Goal: Information Seeking & Learning: Learn about a topic

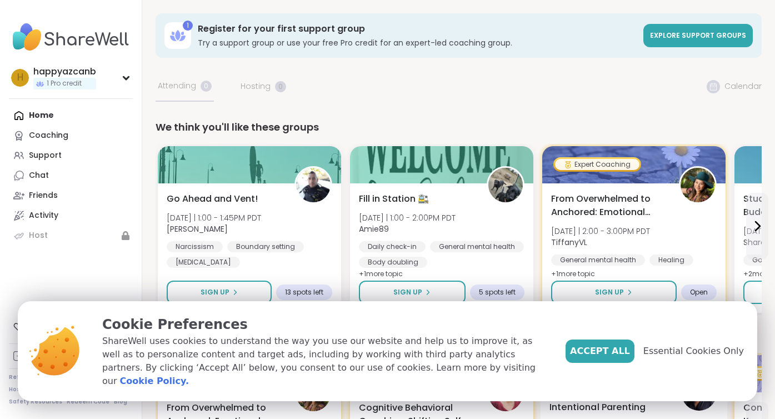
click at [686, 358] on span "Essential Cookies Only" at bounding box center [693, 350] width 101 height 13
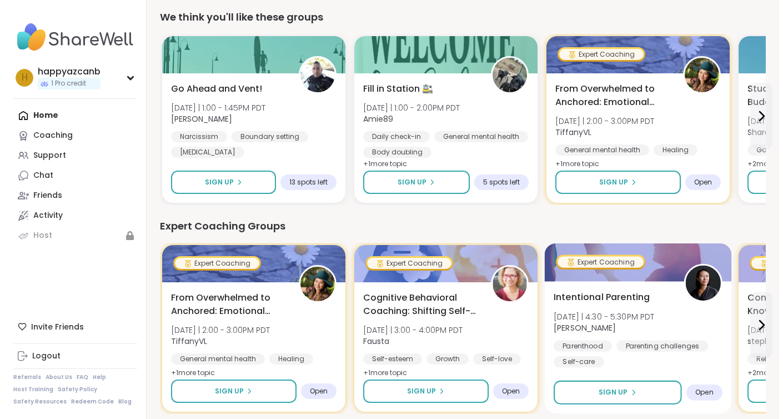
scroll to position [111, 0]
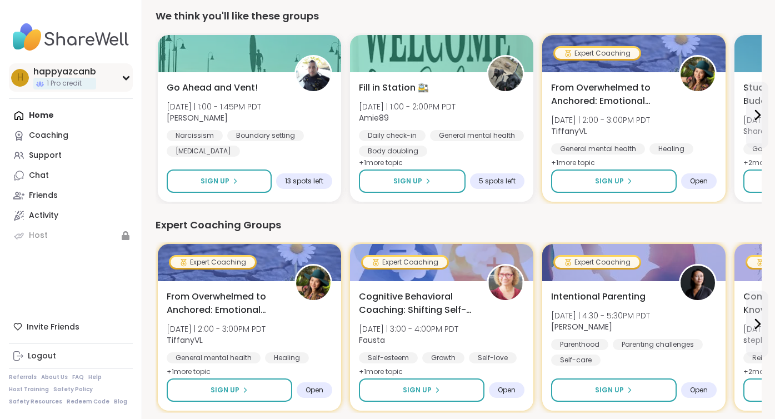
click at [127, 77] on icon at bounding box center [126, 78] width 9 height 6
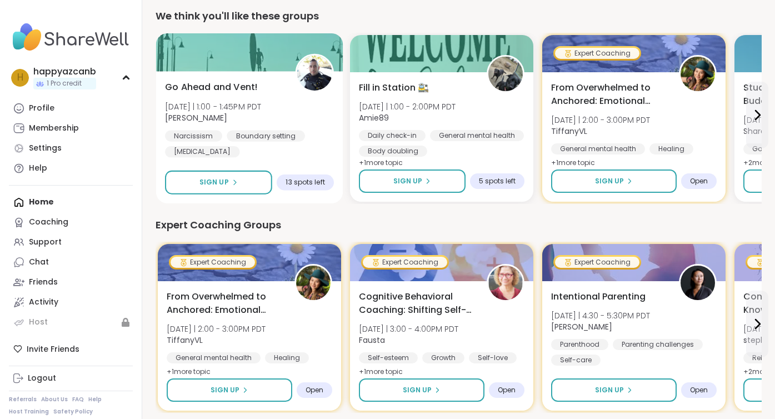
click at [311, 78] on img at bounding box center [314, 73] width 35 height 35
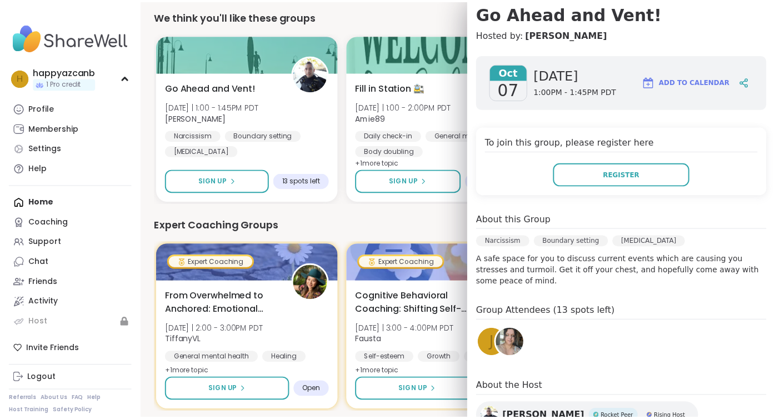
scroll to position [0, 0]
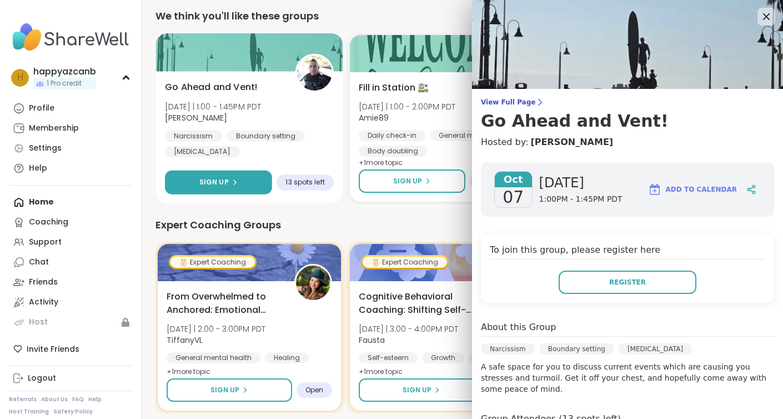
click at [227, 180] on div "Sign Up" at bounding box center [218, 182] width 38 height 10
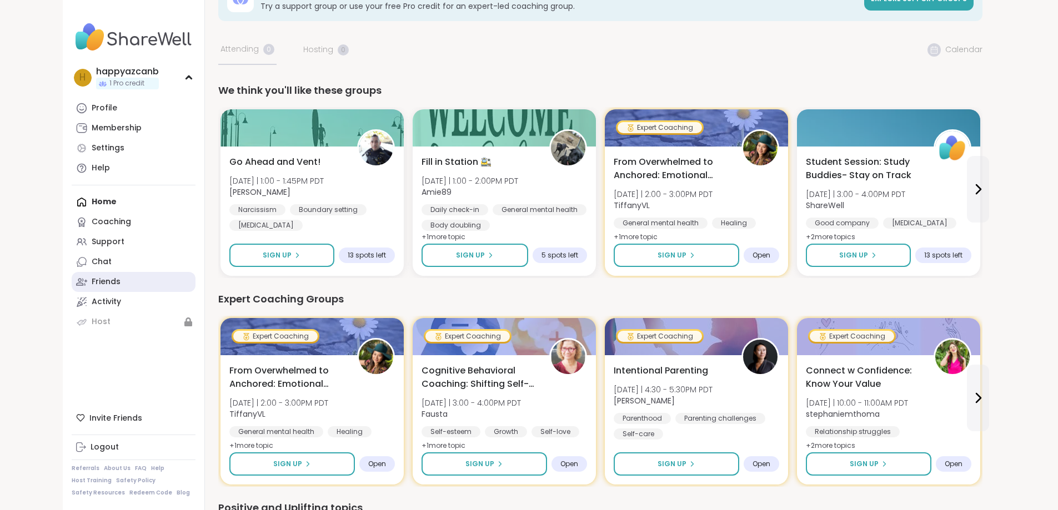
scroll to position [111, 0]
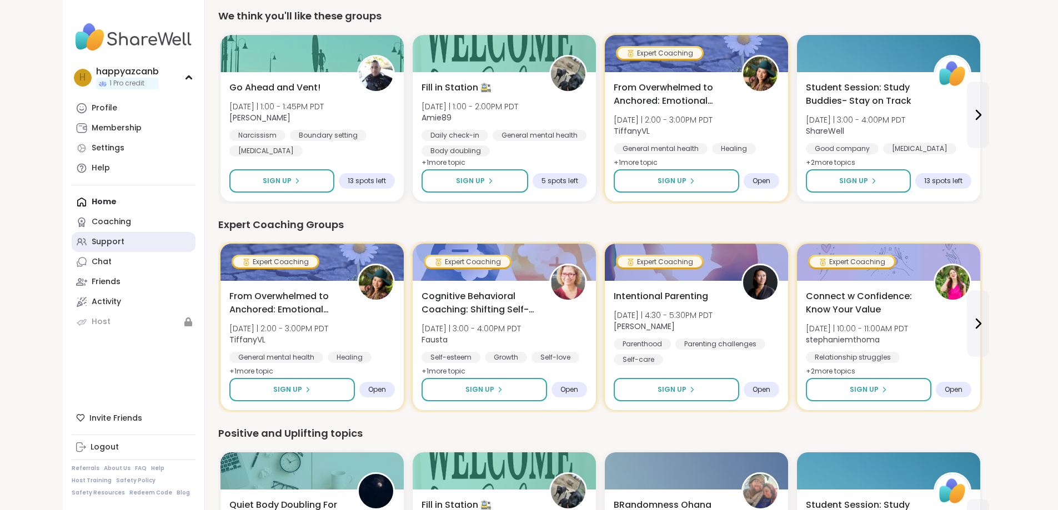
click at [92, 243] on div "Support" at bounding box center [108, 242] width 33 height 11
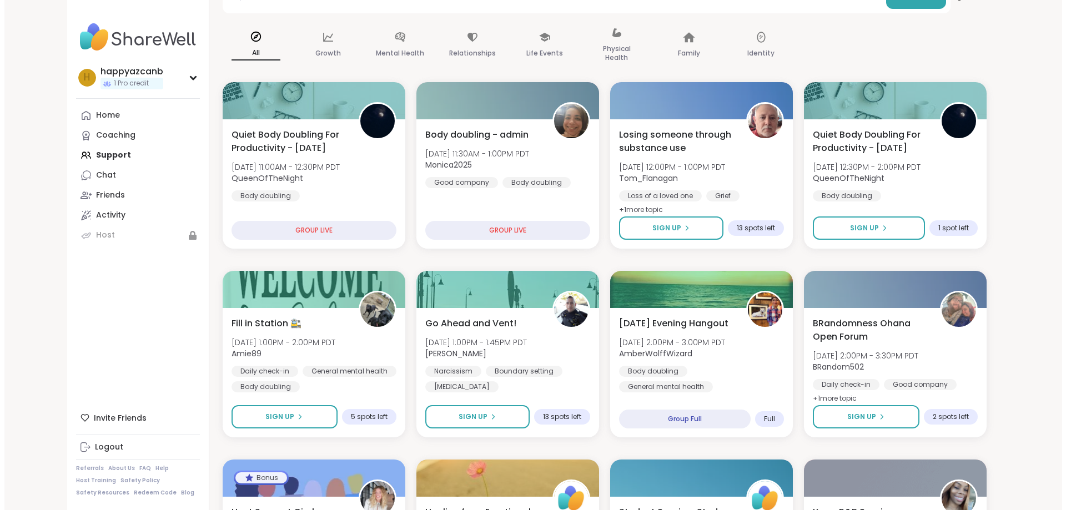
scroll to position [167, 0]
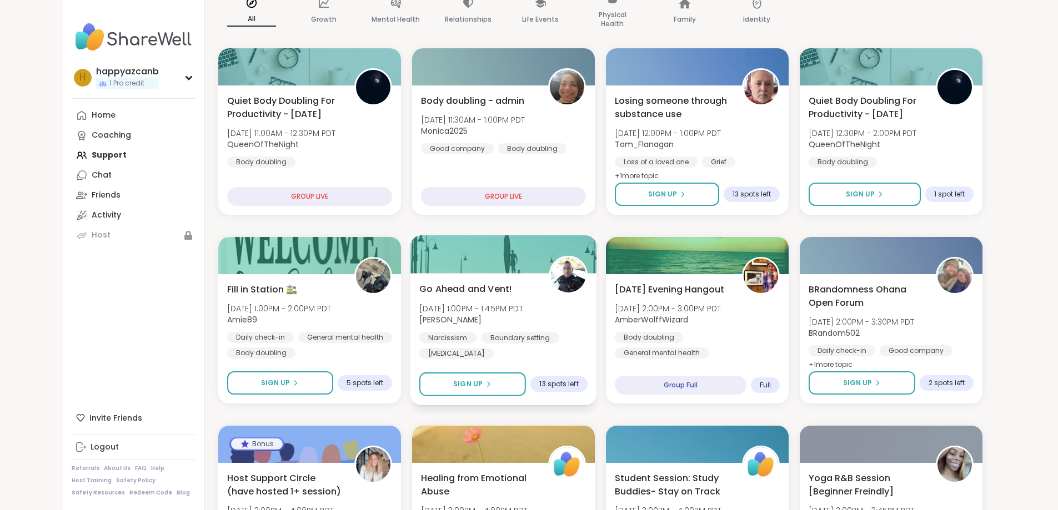
click at [419, 336] on div "Narcissism" at bounding box center [447, 337] width 57 height 11
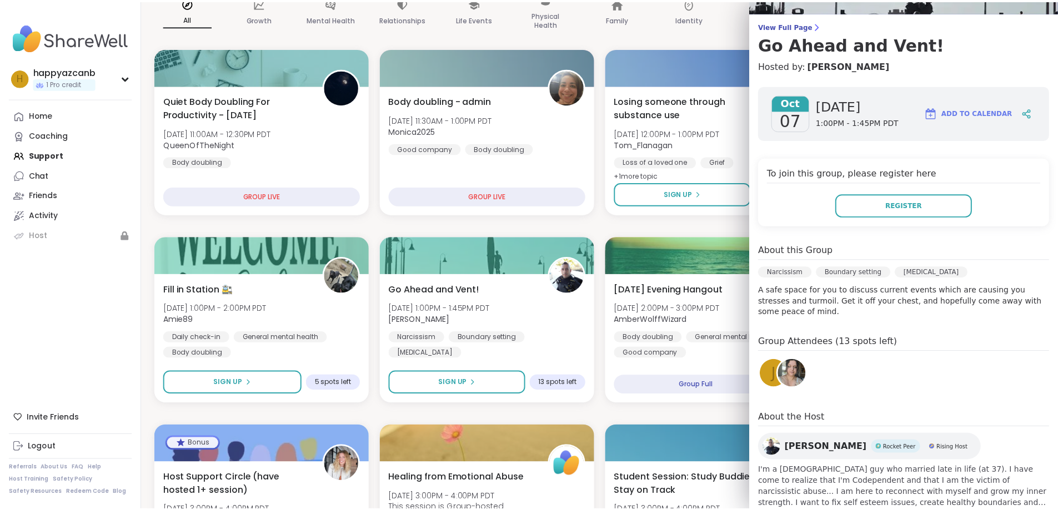
scroll to position [92, 0]
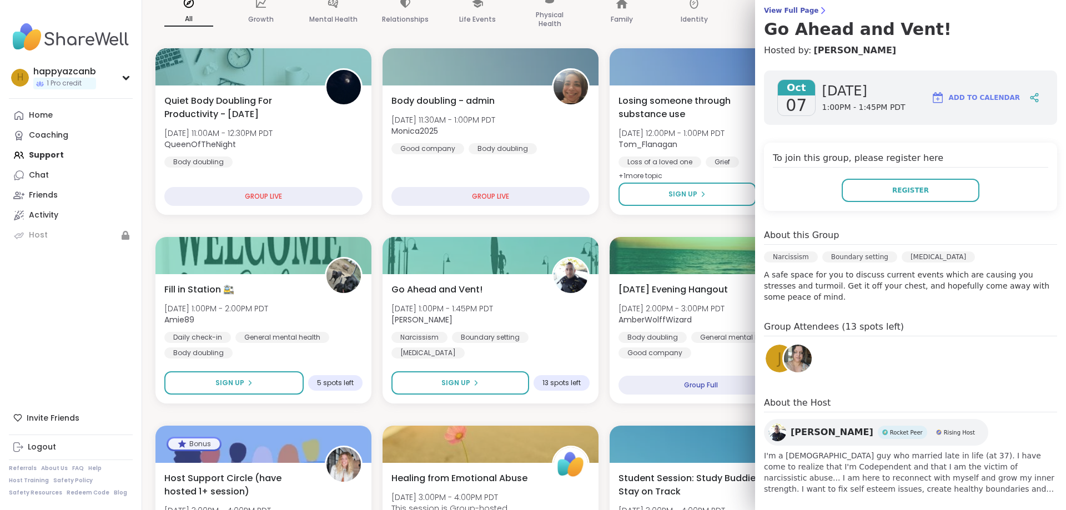
click at [774, 348] on img at bounding box center [798, 359] width 28 height 28
click at [774, 9] on span "View Full Page" at bounding box center [910, 10] width 293 height 9
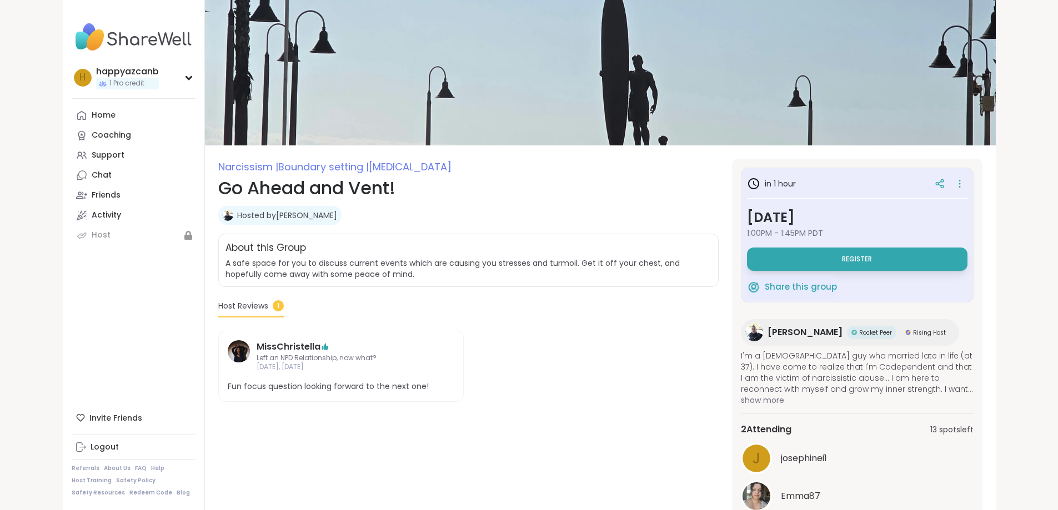
scroll to position [51, 0]
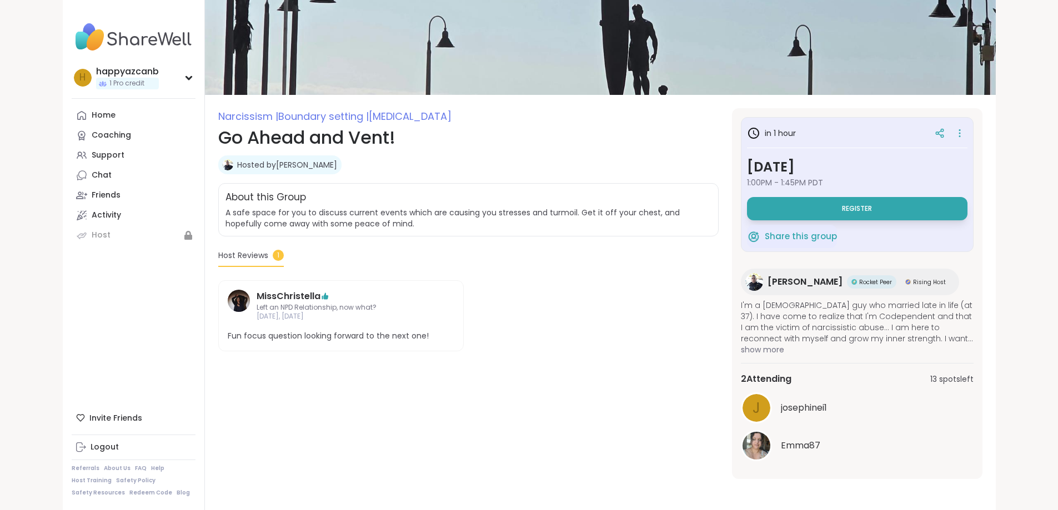
click at [774, 284] on span "Rocket Peer" at bounding box center [875, 282] width 33 height 8
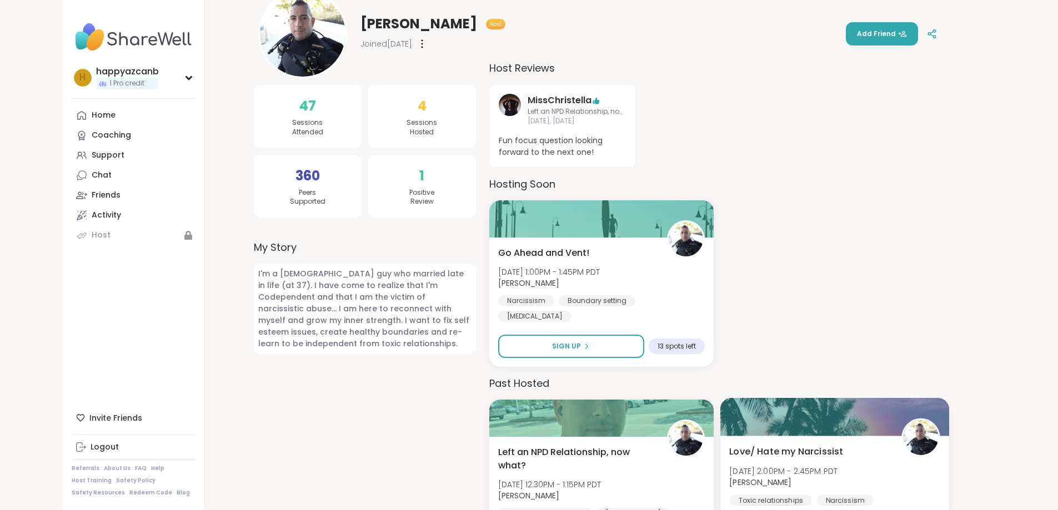
scroll to position [53, 0]
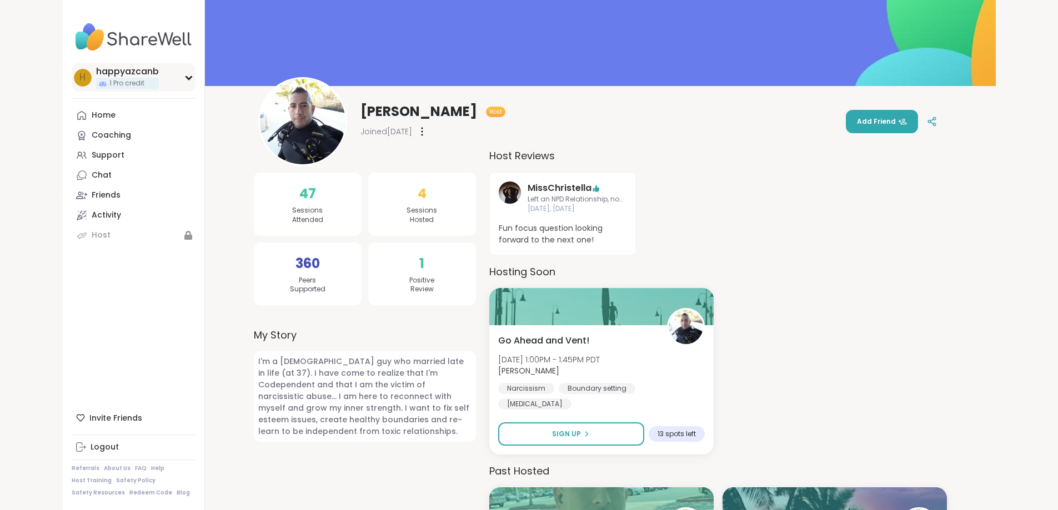
click at [109, 84] on span "1 Pro credit" at bounding box center [126, 83] width 35 height 9
click at [79, 78] on span "h" at bounding box center [82, 78] width 6 height 14
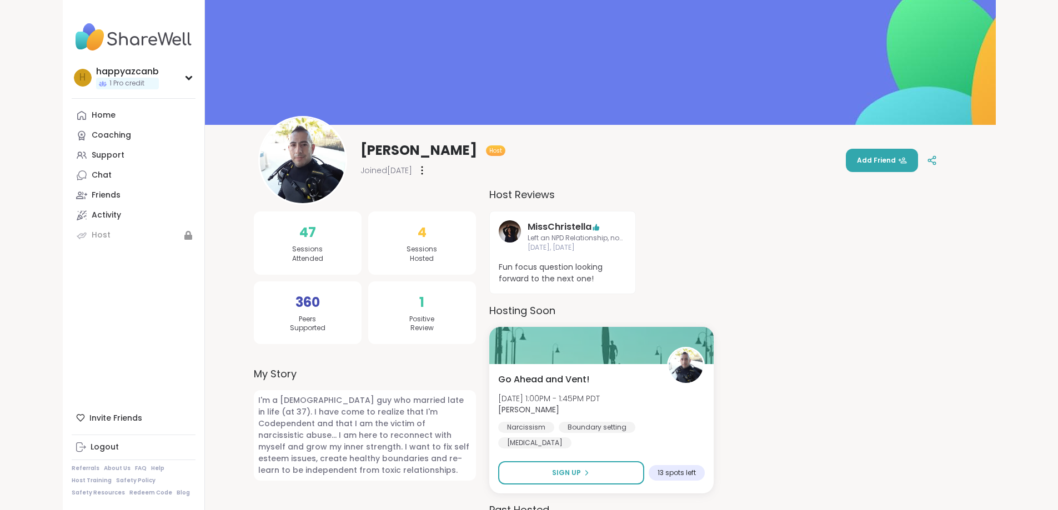
scroll to position [0, 0]
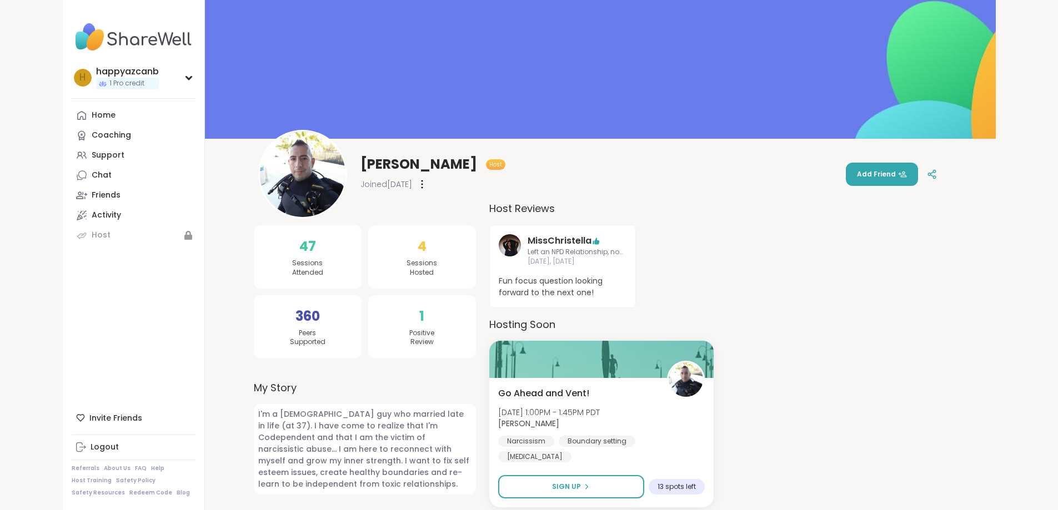
click at [72, 33] on img at bounding box center [134, 37] width 124 height 39
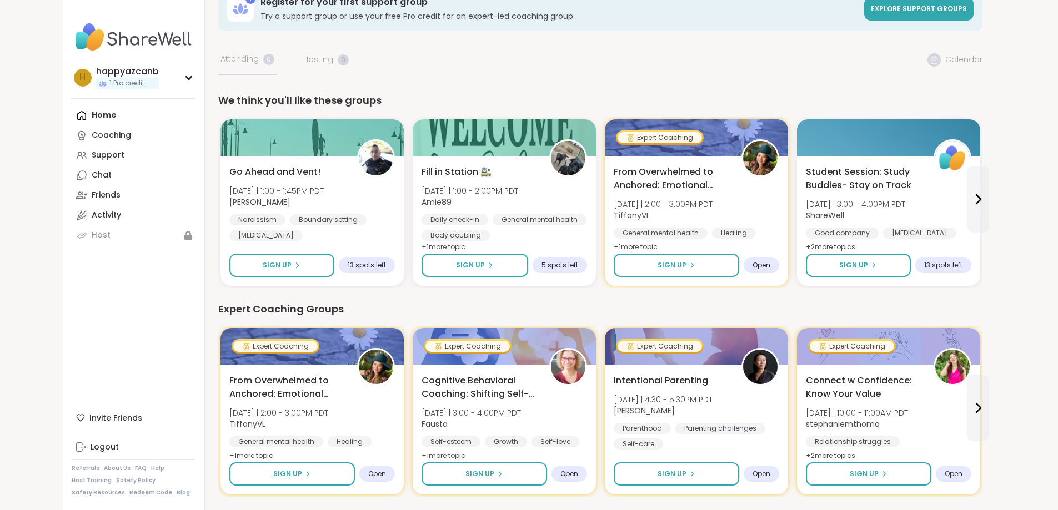
scroll to position [111, 0]
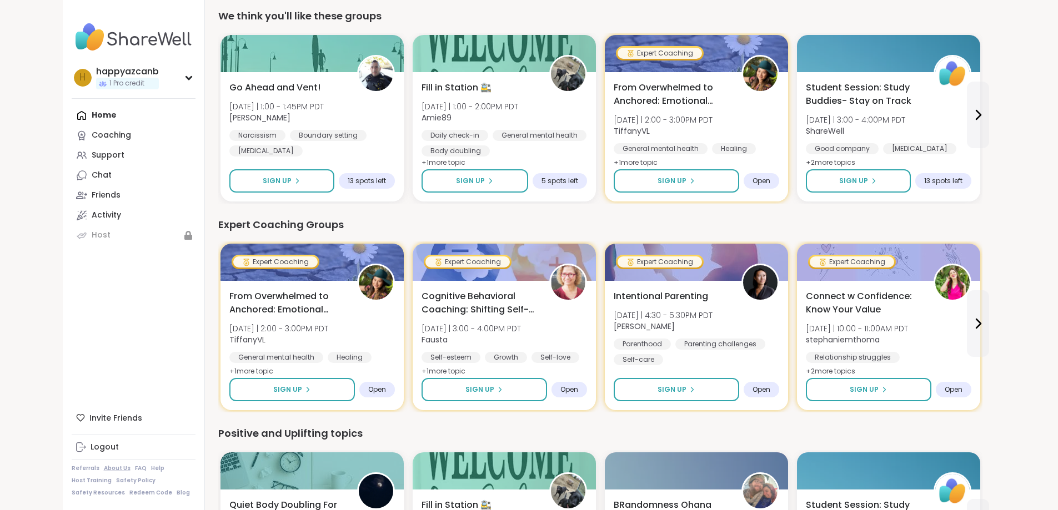
click at [104, 465] on link "About Us" at bounding box center [117, 469] width 27 height 8
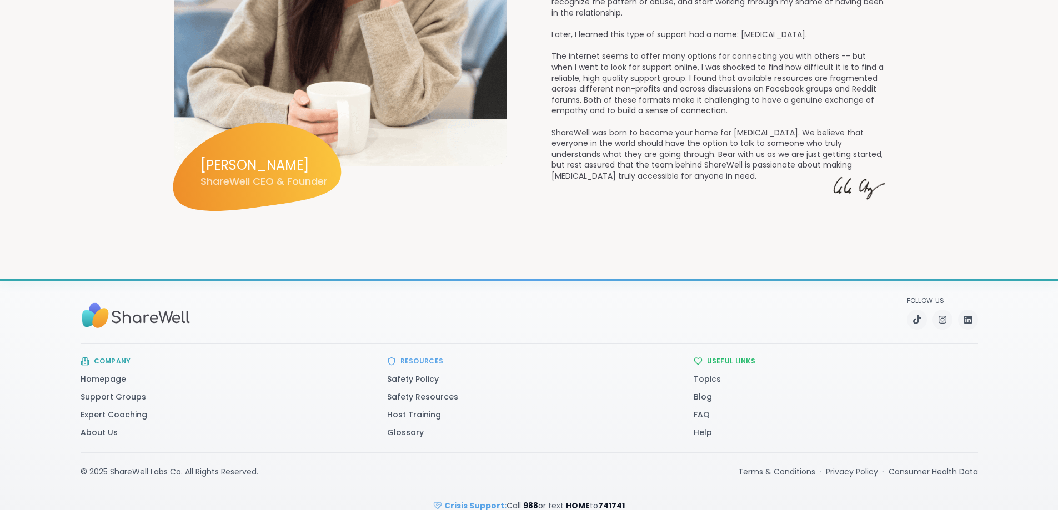
scroll to position [1536, 0]
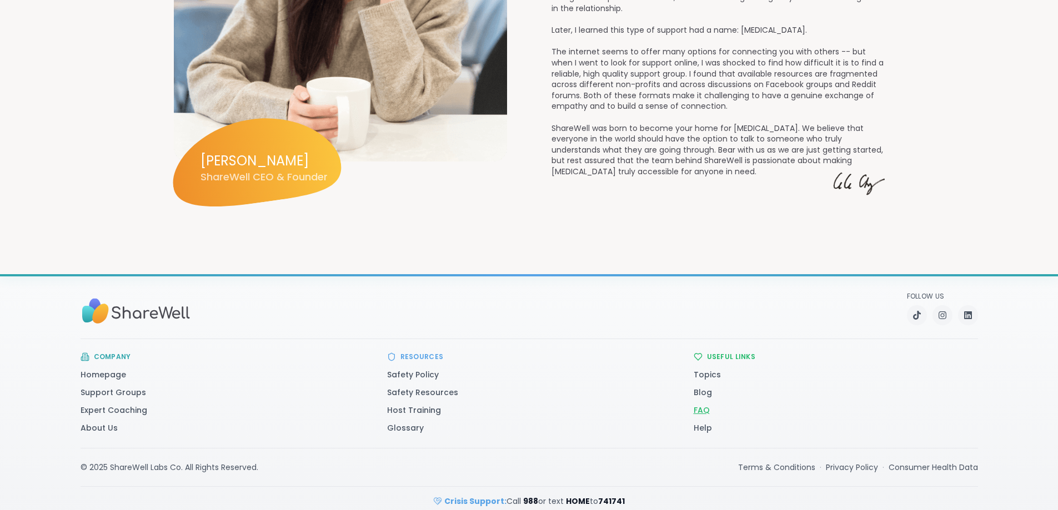
click at [710, 405] on link "FAQ" at bounding box center [702, 410] width 16 height 11
